Goal: Understand process/instructions: Learn how to perform a task or action

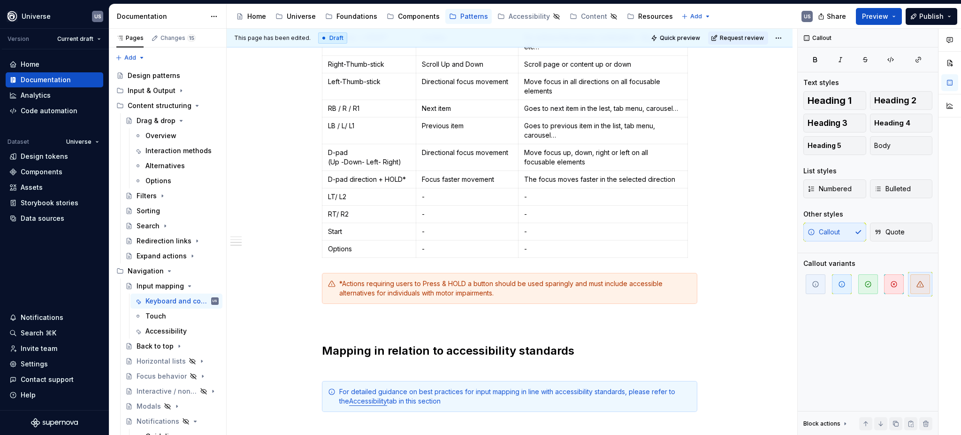
scroll to position [876, 0]
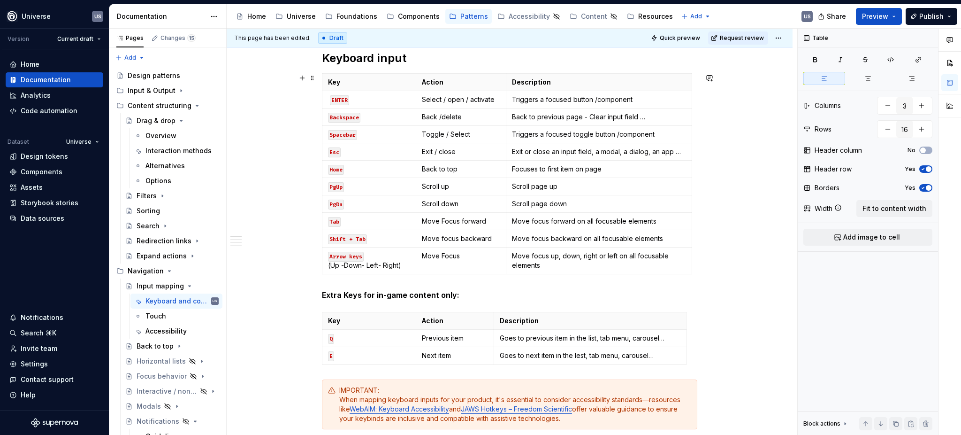
scroll to position [313, 0]
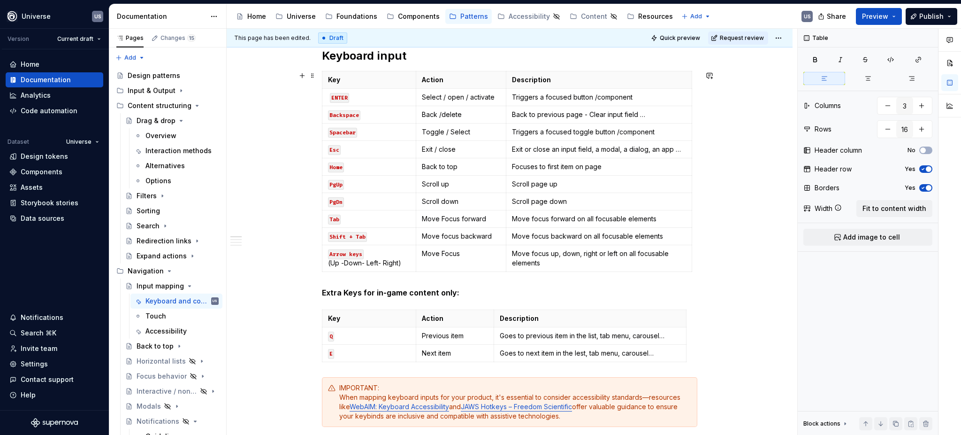
type textarea "*"
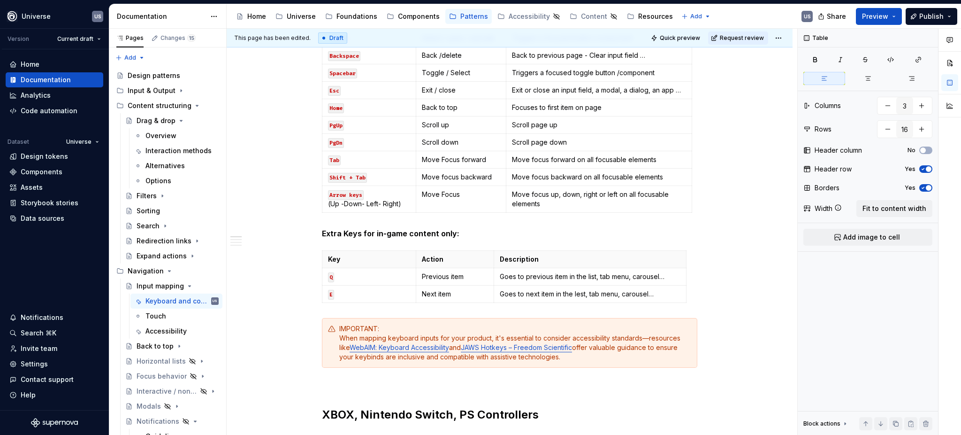
scroll to position [375, 0]
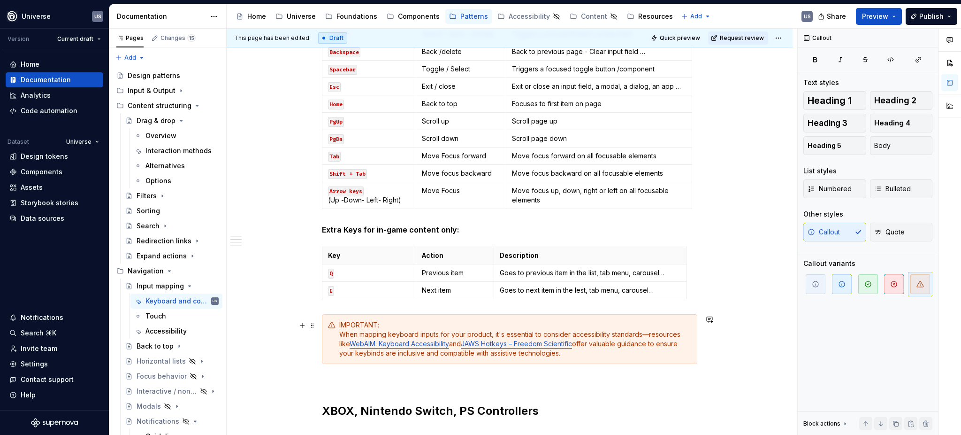
click at [464, 336] on div "IMPORTANT: When mapping keyboard inputs for your product, it's essential to con…" at bounding box center [515, 339] width 352 height 38
click at [504, 335] on div "IMPORTANT: When mapping keyboard inputs for your web product, it's essential to…" at bounding box center [515, 339] width 352 height 38
click at [603, 352] on div "IMPORTANT: When mapping keyboard inputs for your web products, it's essential t…" at bounding box center [515, 339] width 352 height 38
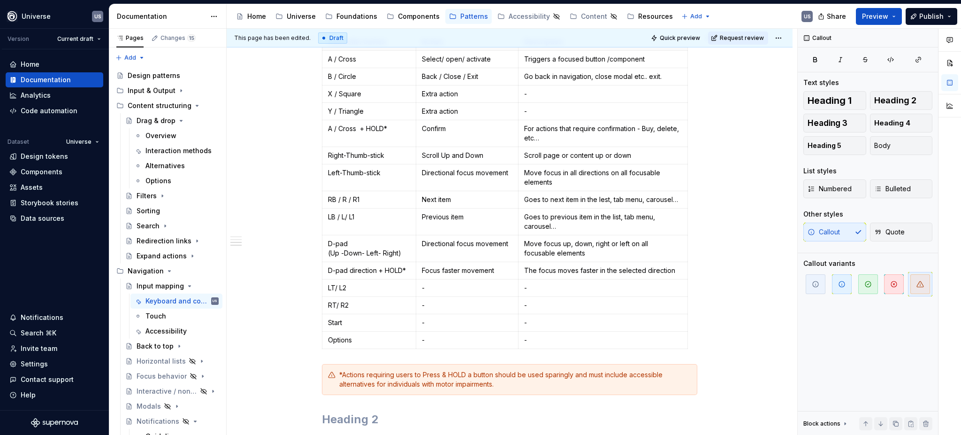
scroll to position [876, 0]
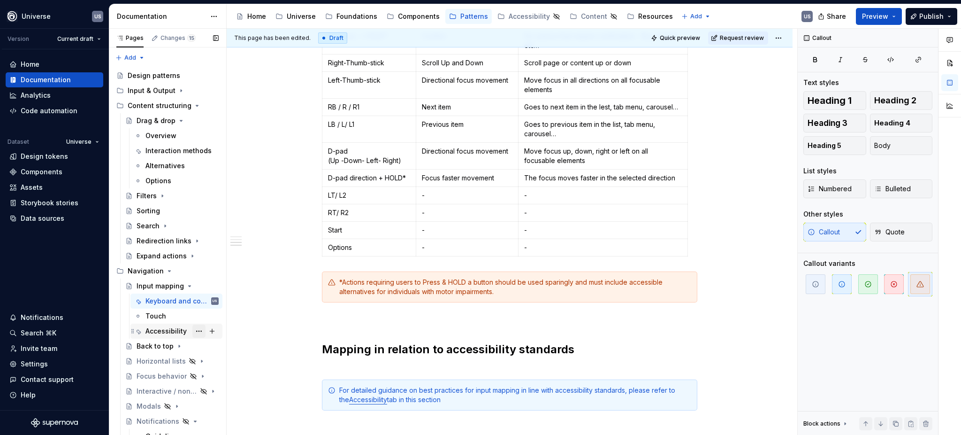
click at [192, 329] on button "Page tree" at bounding box center [198, 330] width 13 height 13
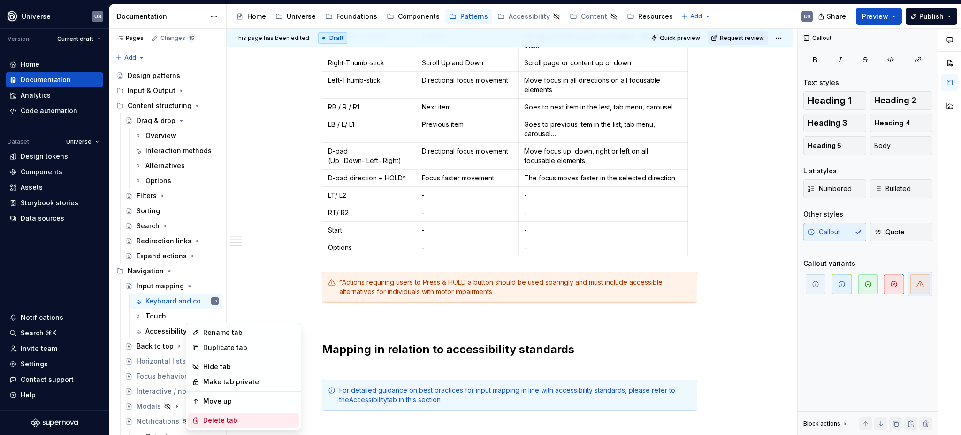
click at [239, 423] on div "Delete tab" at bounding box center [249, 419] width 92 height 9
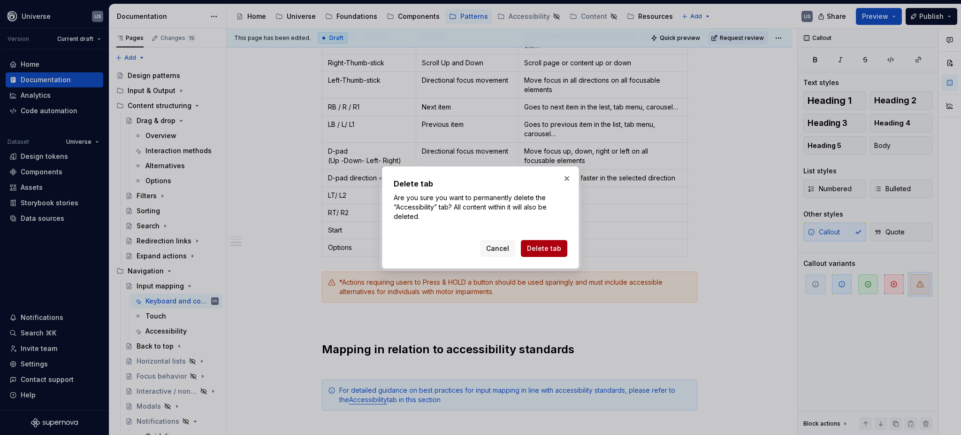
click at [551, 246] on span "Delete tab" at bounding box center [544, 248] width 34 height 9
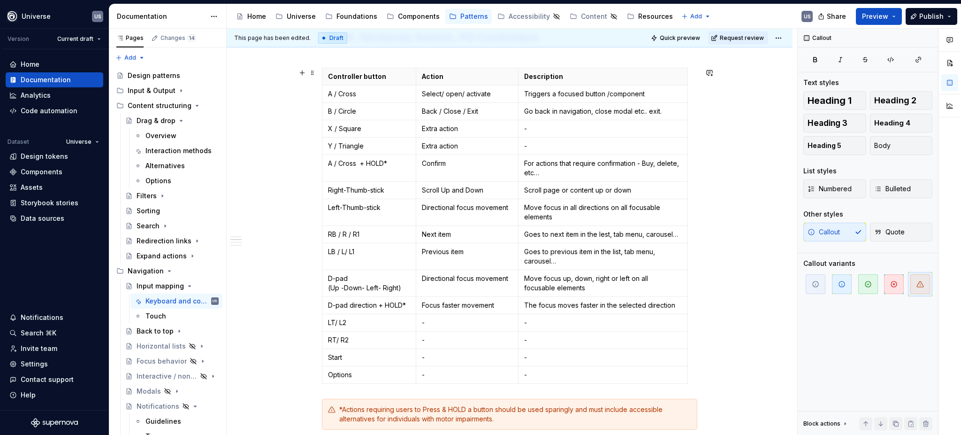
scroll to position [751, 0]
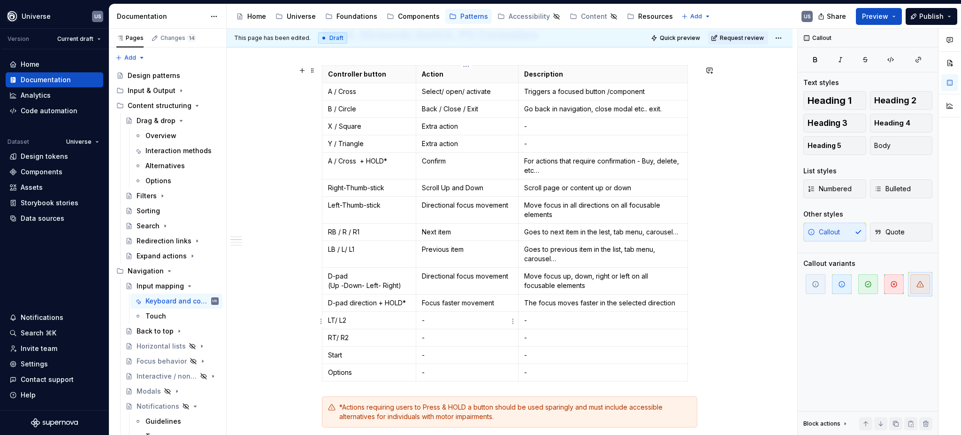
click at [428, 319] on p "-" at bounding box center [467, 319] width 91 height 9
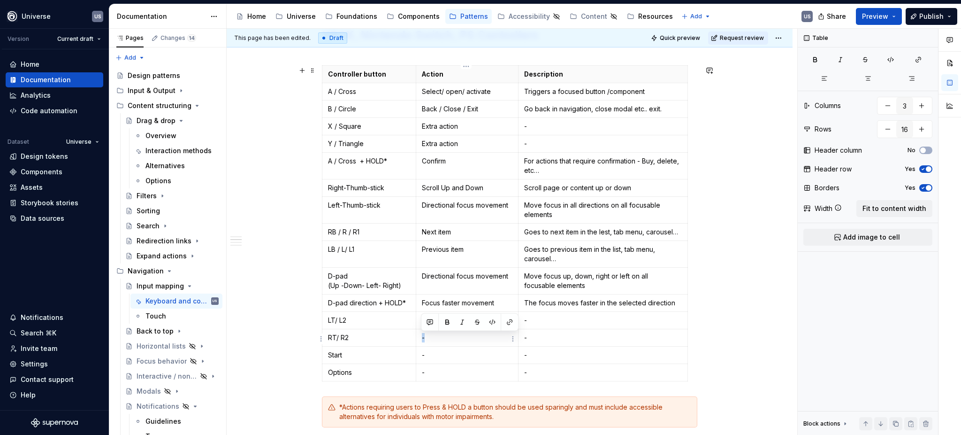
click at [424, 338] on p "-" at bounding box center [467, 337] width 91 height 9
click at [426, 342] on p "-" at bounding box center [467, 337] width 91 height 9
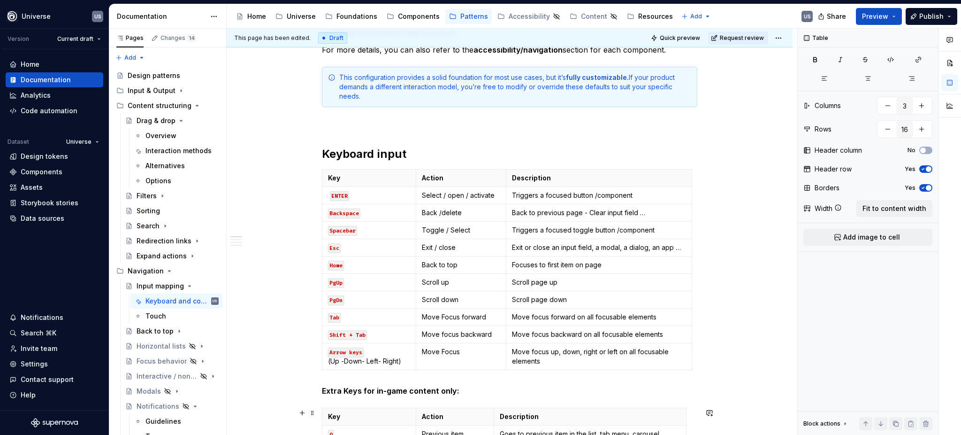
scroll to position [77, 0]
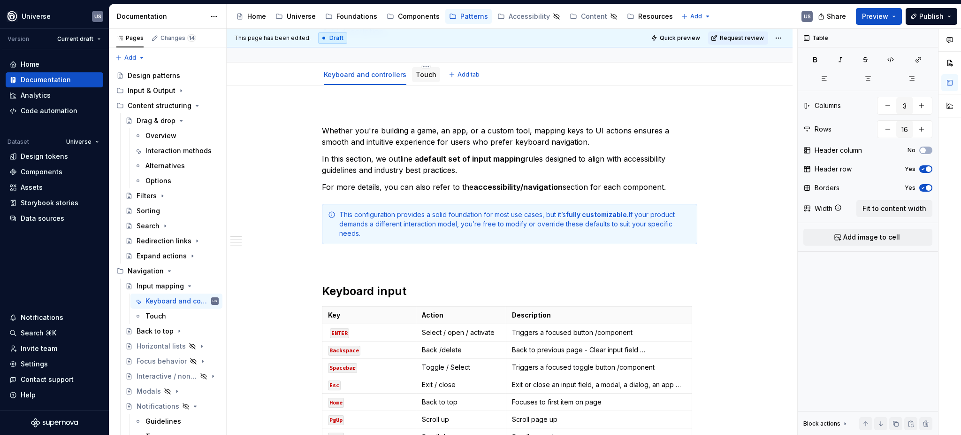
click at [426, 76] on link "Touch" at bounding box center [426, 74] width 21 height 8
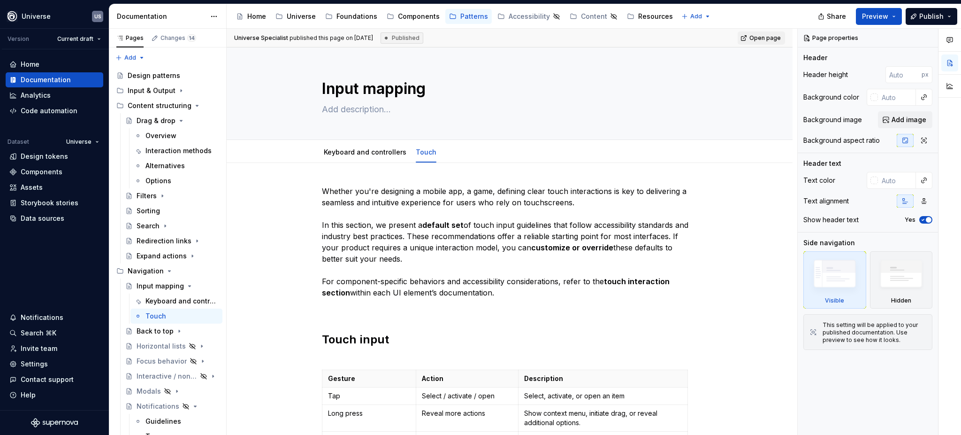
type textarea "*"
